Goal: Task Accomplishment & Management: Complete application form

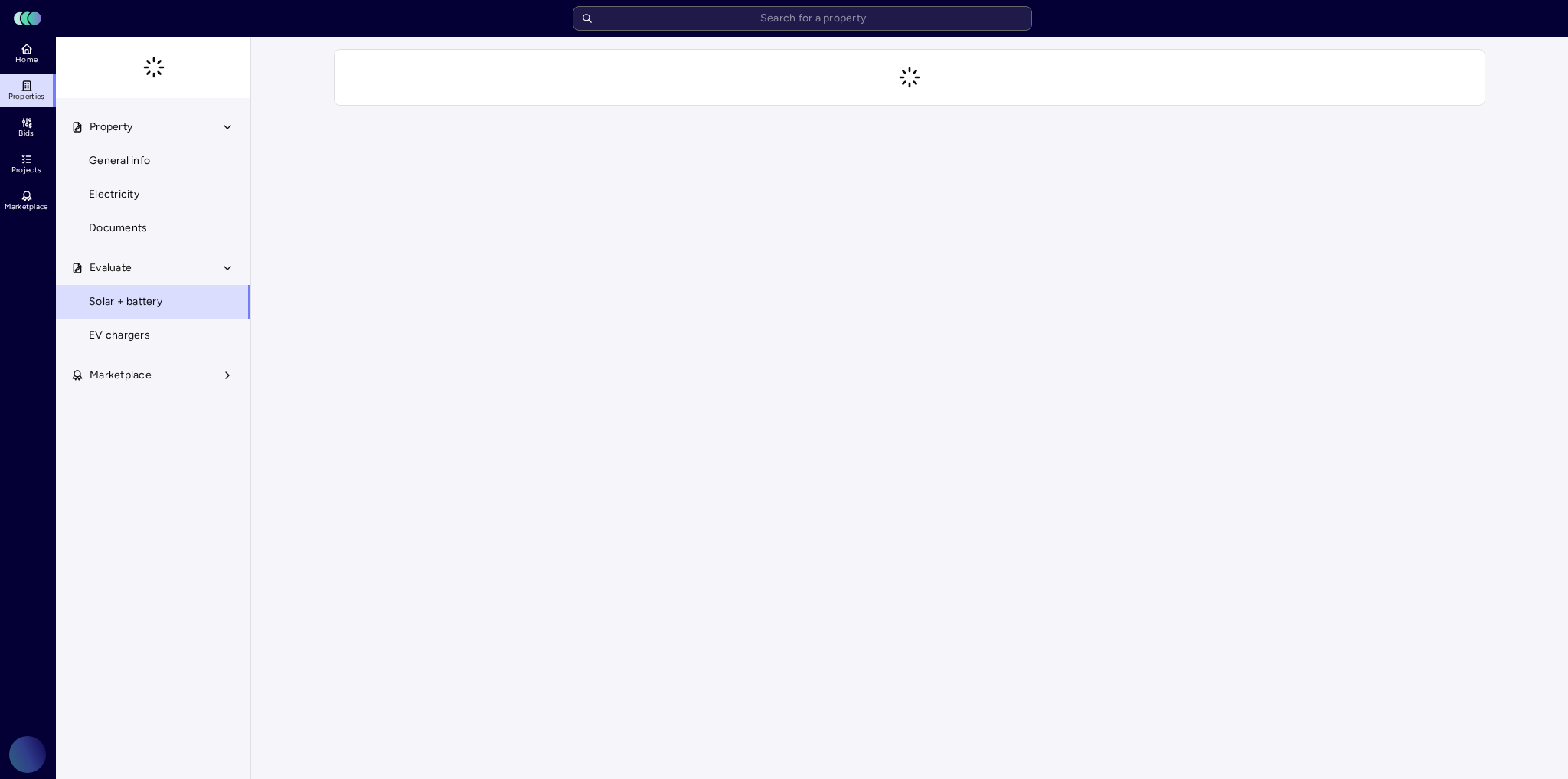
click at [35, 157] on link "Projects" at bounding box center [28, 164] width 56 height 34
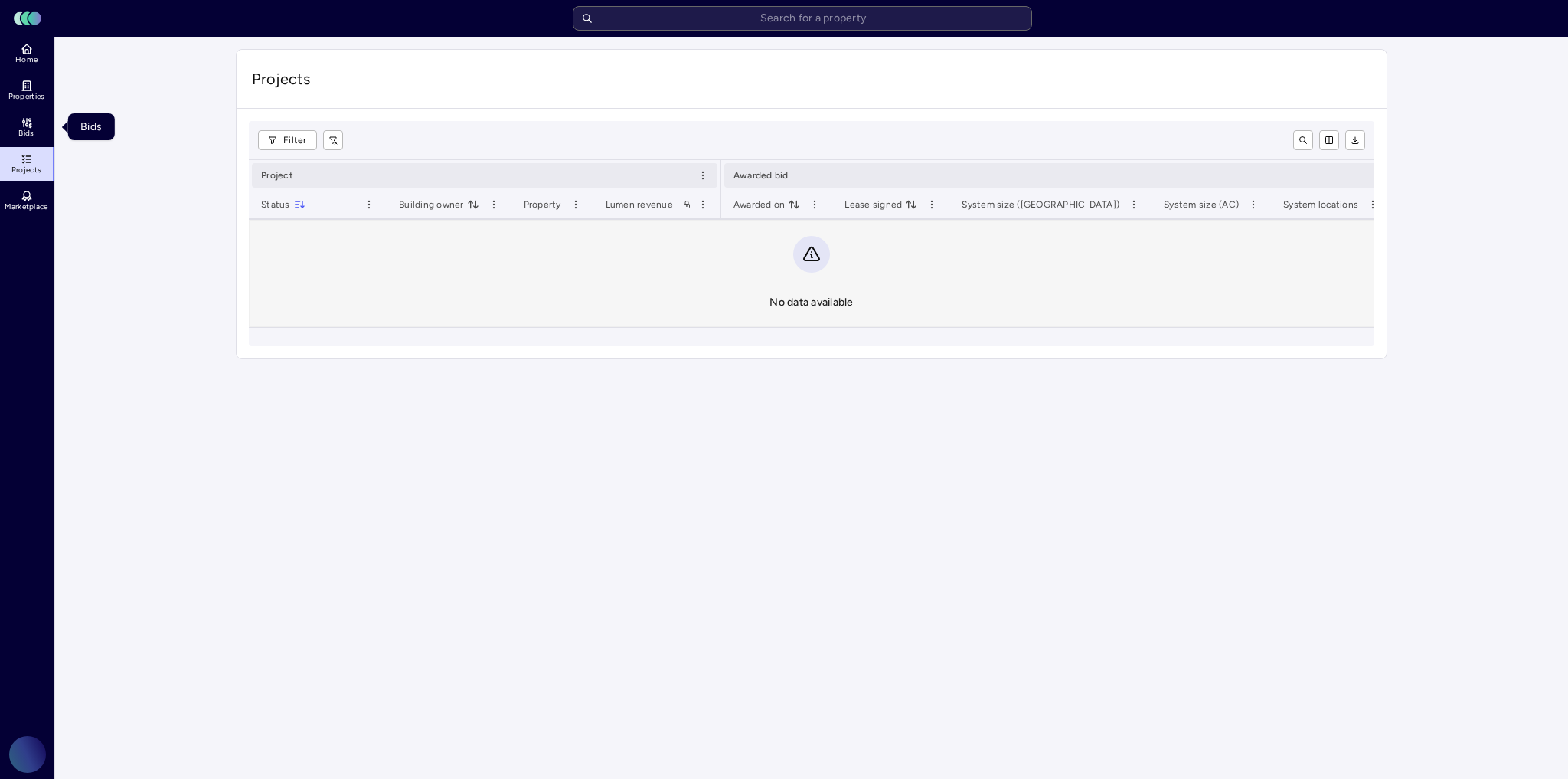
click at [21, 120] on icon at bounding box center [26, 122] width 12 height 12
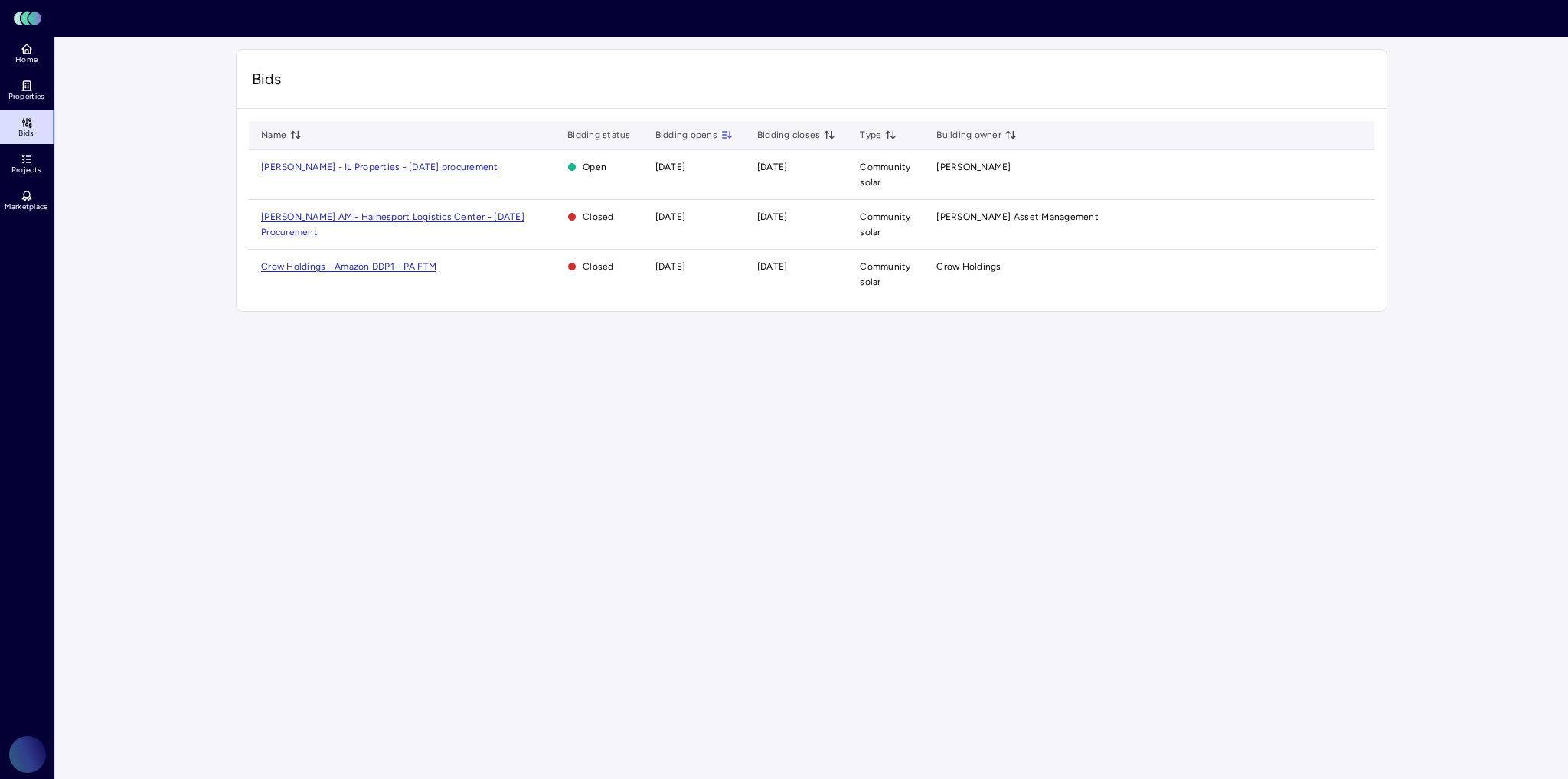
click at [406, 170] on span "[PERSON_NAME] - IL Properties - [DATE] procurement" at bounding box center [380, 167] width 238 height 11
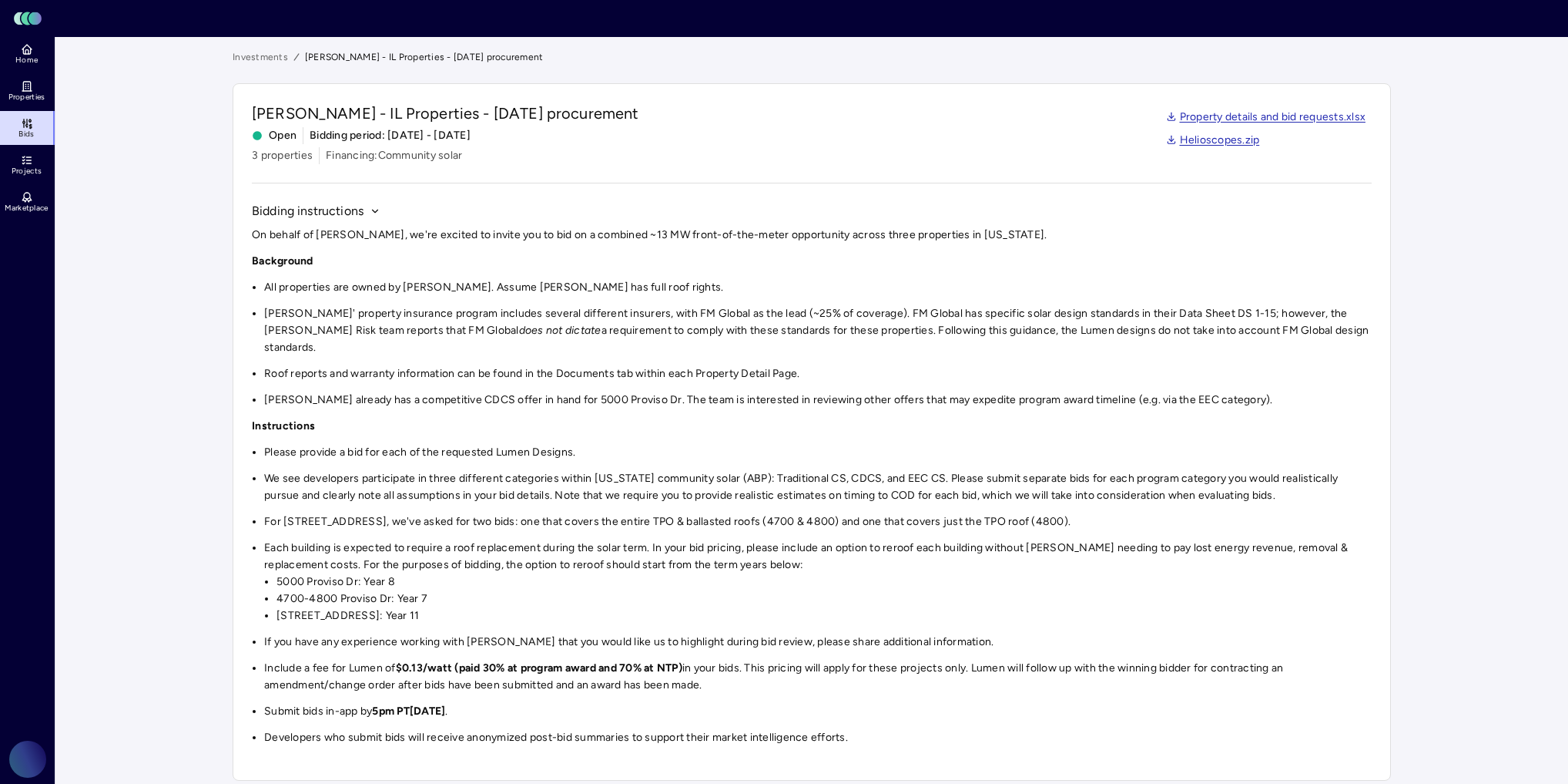
click at [1282, 120] on link "Property details and bid requests.xlsx" at bounding box center [1266, 117] width 200 height 17
click at [41, 170] on span "Projects" at bounding box center [26, 171] width 30 height 9
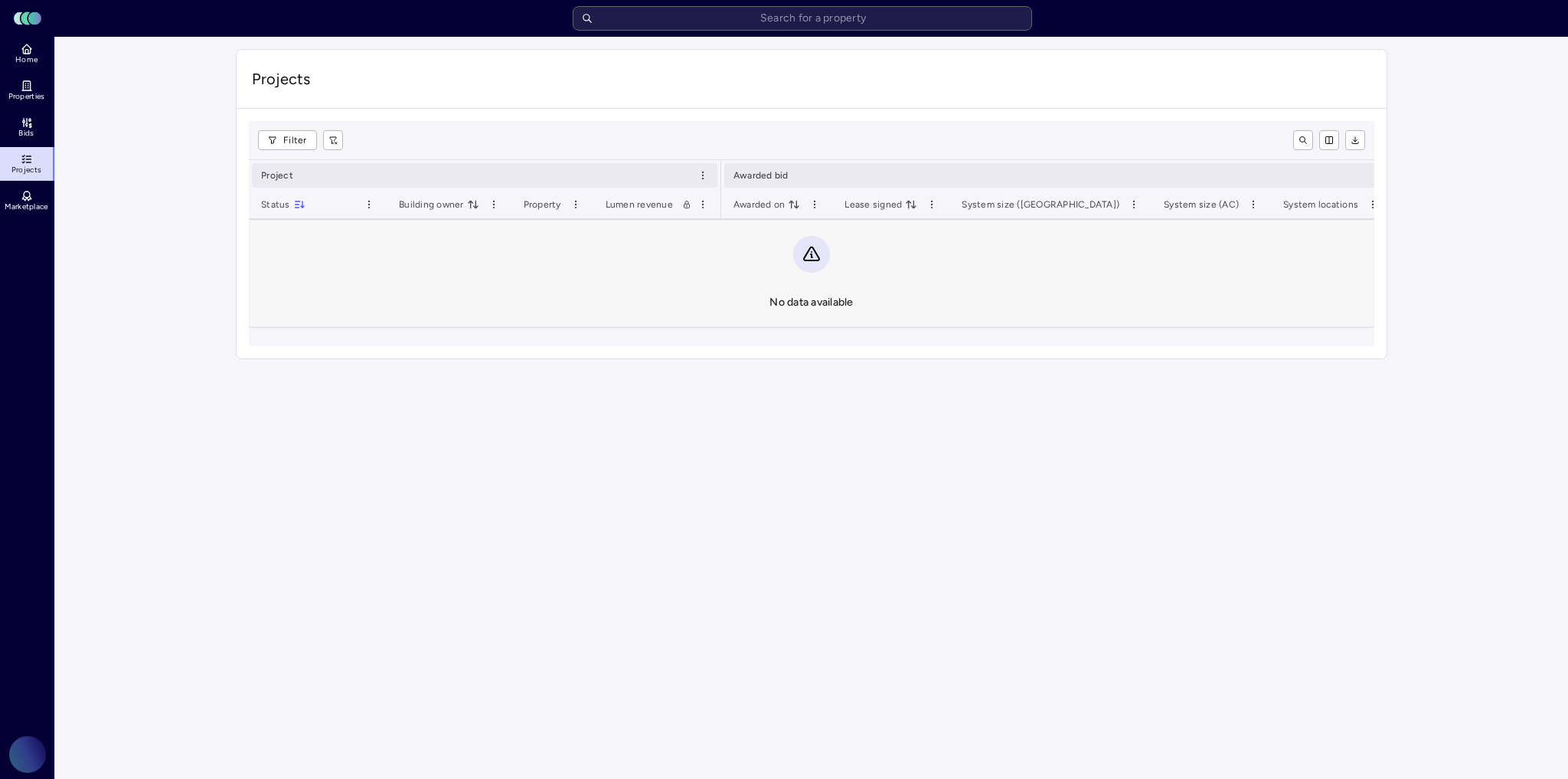
click at [36, 132] on link "Bids" at bounding box center [28, 127] width 56 height 34
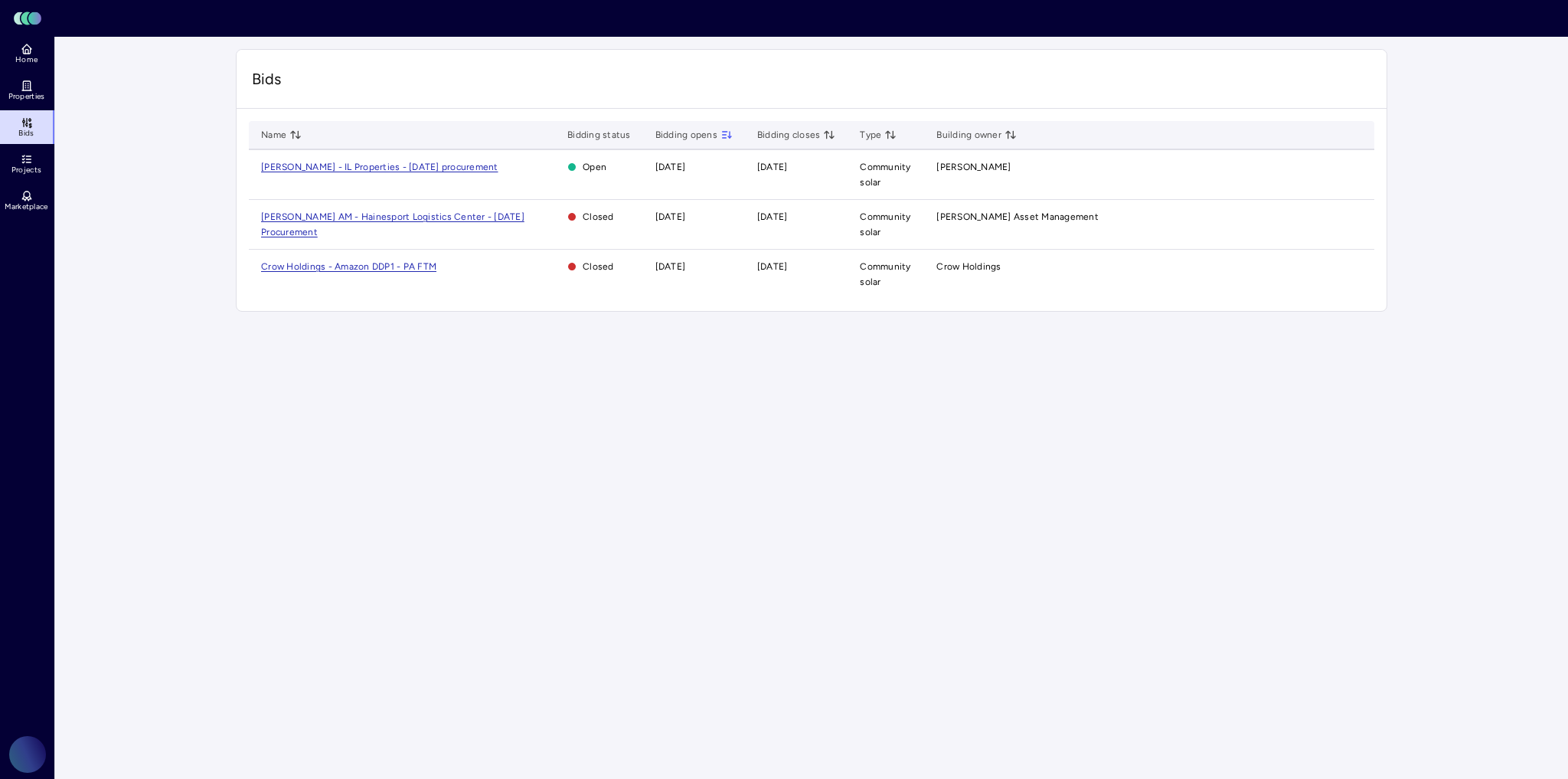
click at [466, 169] on span "[PERSON_NAME] - IL Properties - [DATE] procurement" at bounding box center [380, 167] width 238 height 11
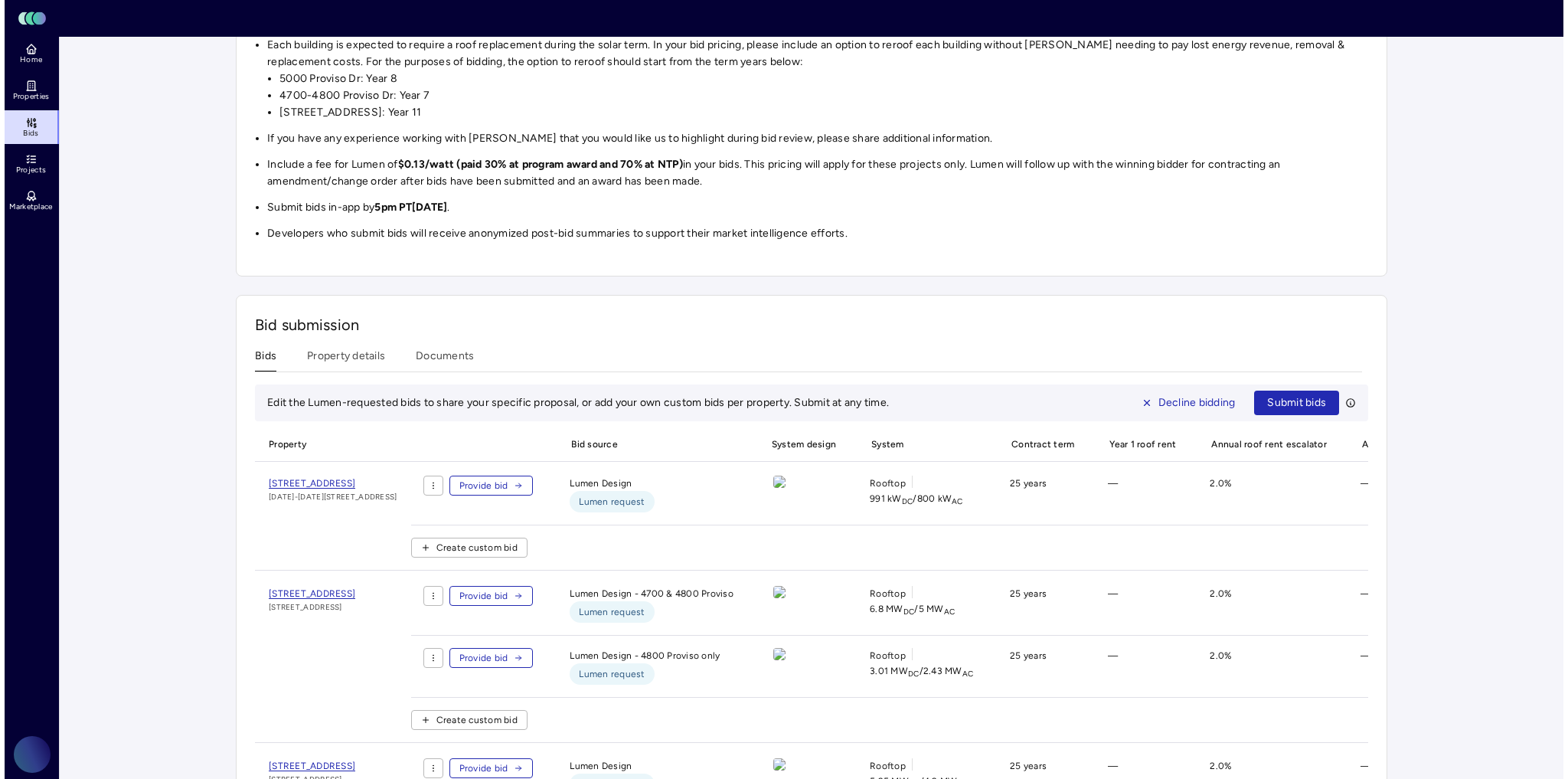
scroll to position [602, 0]
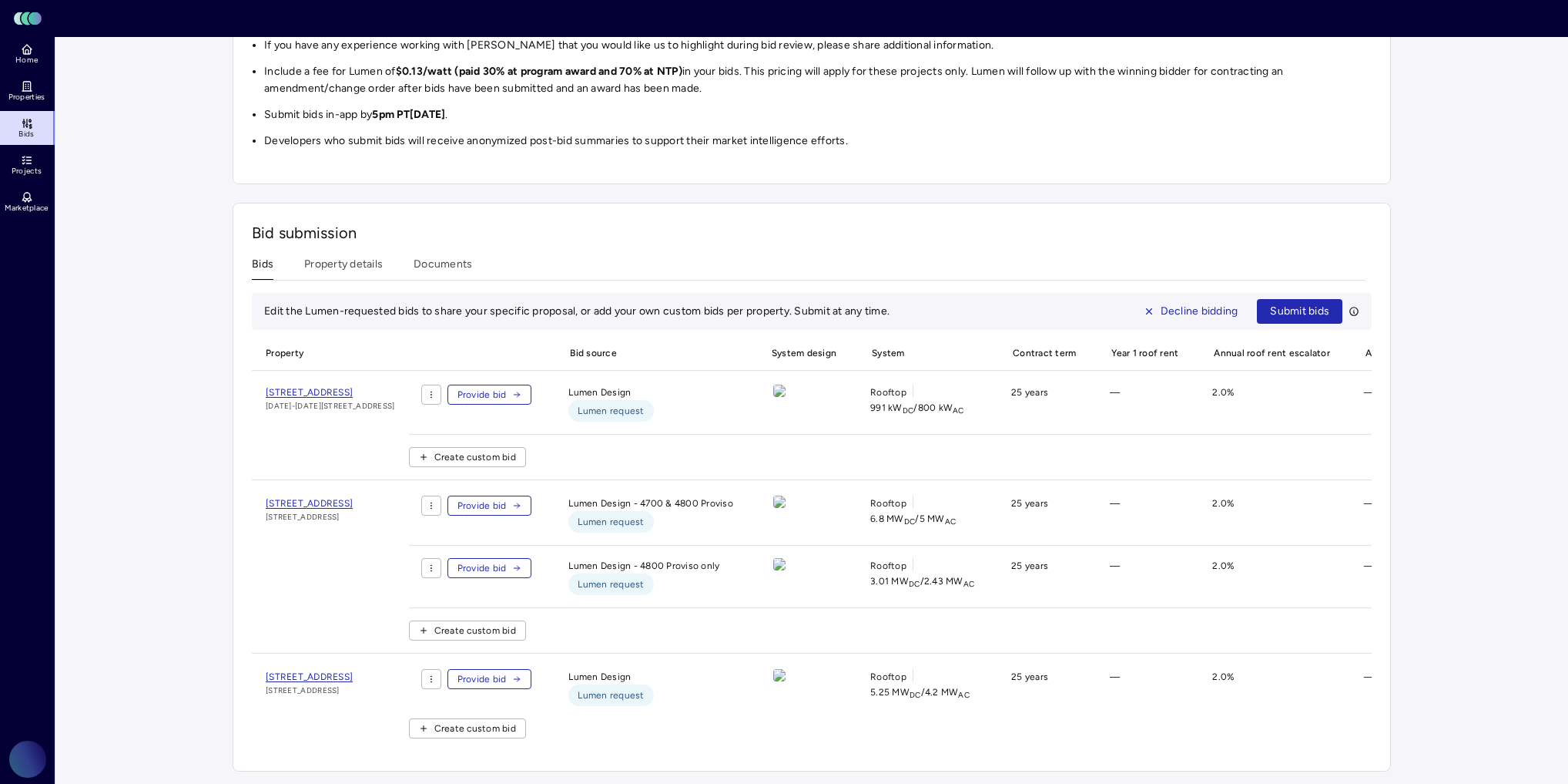
click at [521, 563] on icon "button" at bounding box center [517, 568] width 9 height 9
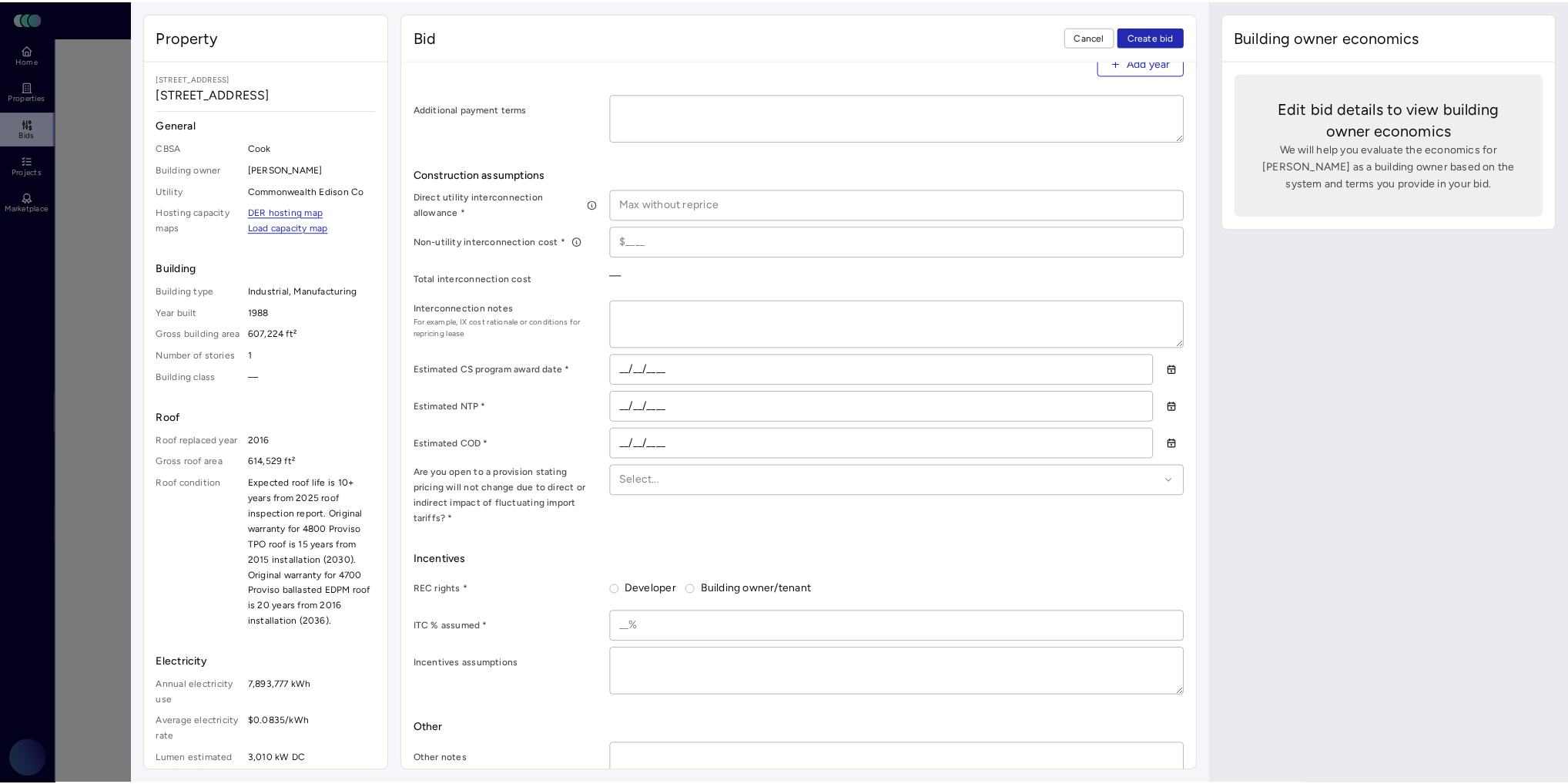
scroll to position [726, 0]
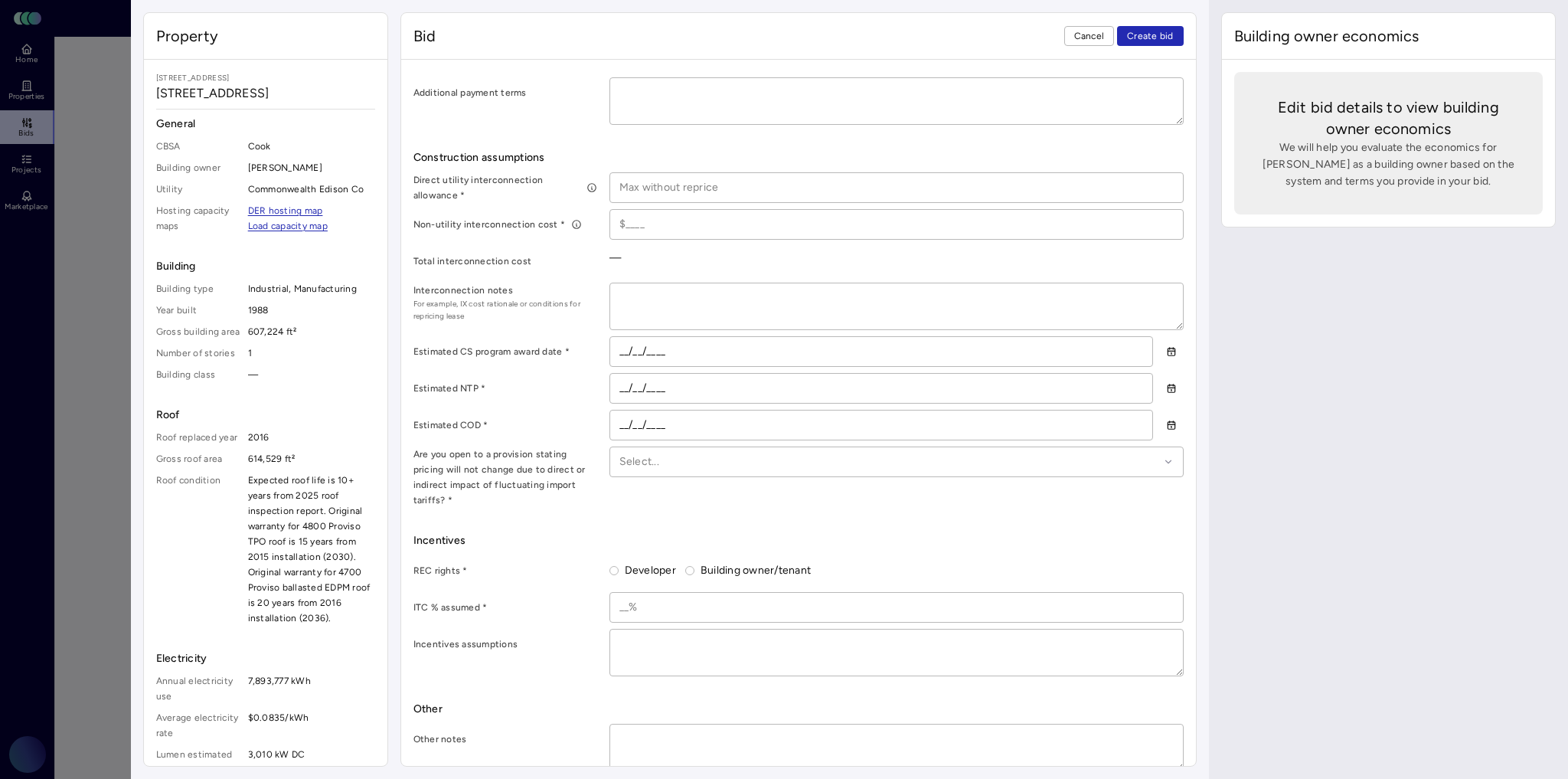
click at [1422, 656] on div "Building owner economics Edit bid details to view building owner economics We w…" at bounding box center [1388, 390] width 359 height 779
click at [1092, 30] on span "Cancel" at bounding box center [1088, 36] width 30 height 16
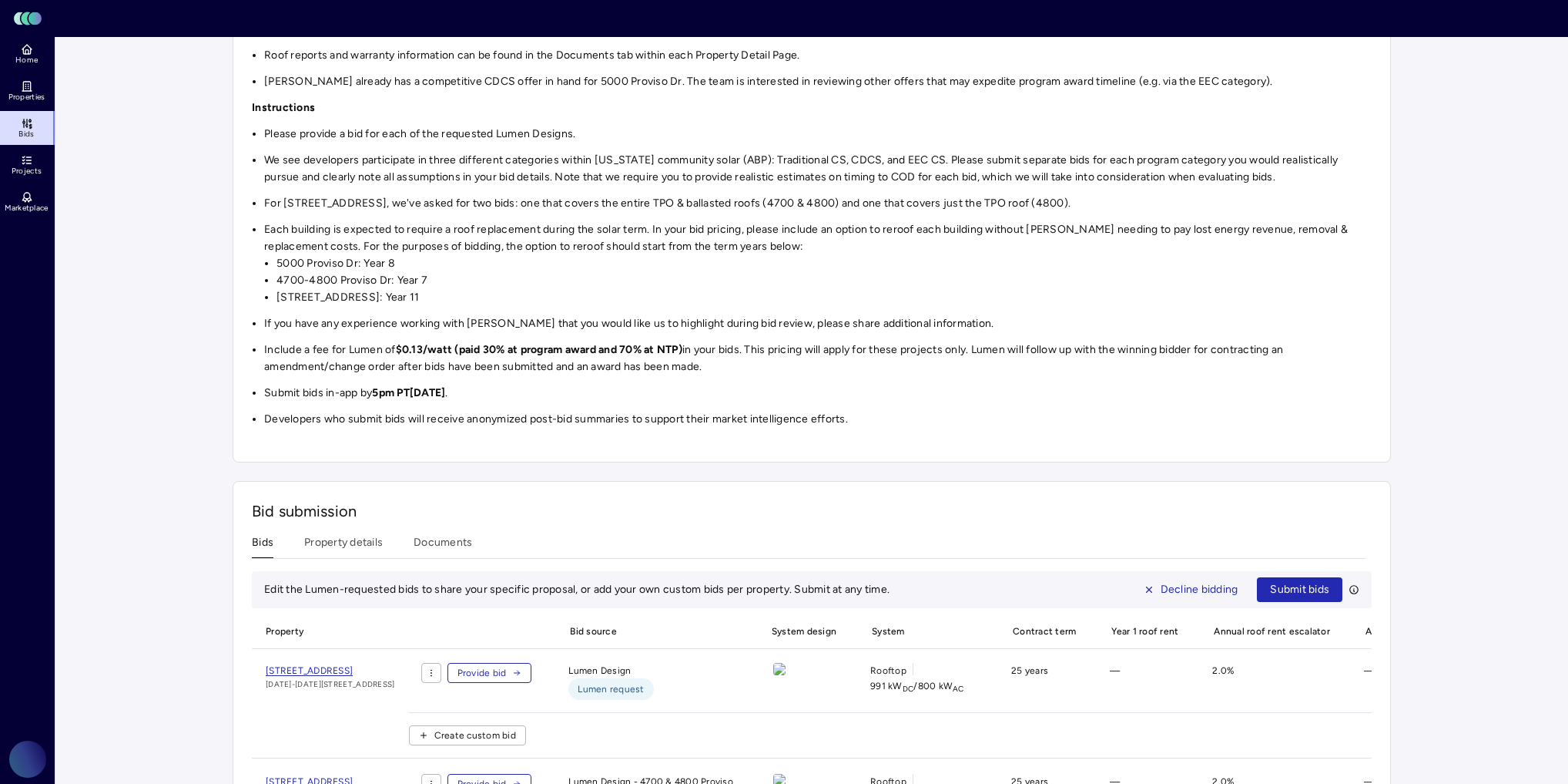
scroll to position [298, 0]
